Goal: Navigation & Orientation: Find specific page/section

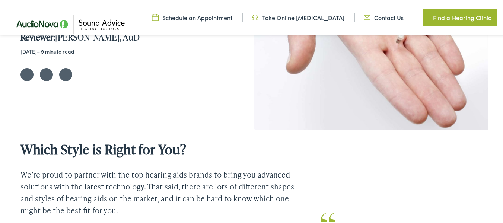
scroll to position [191, 0]
click at [444, 12] on link "Find a Hearing Clinic" at bounding box center [460, 16] width 75 height 18
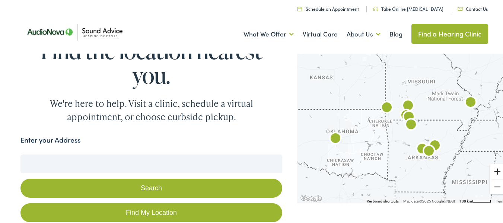
click at [490, 173] on button "Zoom in" at bounding box center [497, 170] width 15 height 15
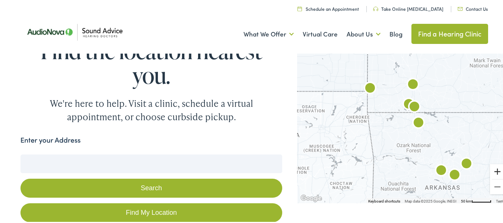
click at [490, 173] on button "Zoom in" at bounding box center [497, 170] width 15 height 15
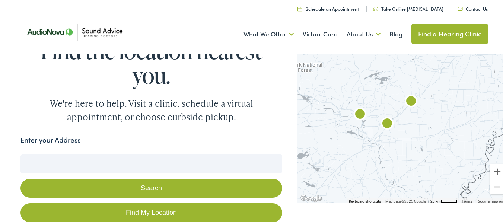
drag, startPoint x: 441, startPoint y: 165, endPoint x: 320, endPoint y: 64, distance: 157.7
click at [320, 64] on div at bounding box center [403, 126] width 212 height 152
click at [83, 159] on input "Enter your Address" at bounding box center [151, 163] width 262 height 19
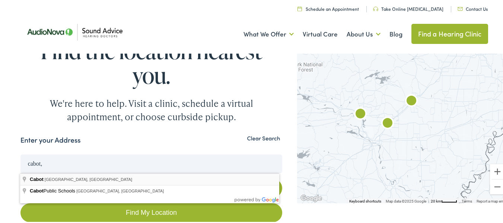
type input "Cabot, [GEOGRAPHIC_DATA], [GEOGRAPHIC_DATA]"
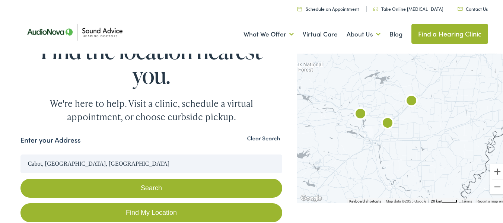
click at [165, 191] on button "Search" at bounding box center [151, 187] width 262 height 19
click at [148, 187] on button "Search" at bounding box center [151, 187] width 262 height 19
